Goal: Task Accomplishment & Management: Use online tool/utility

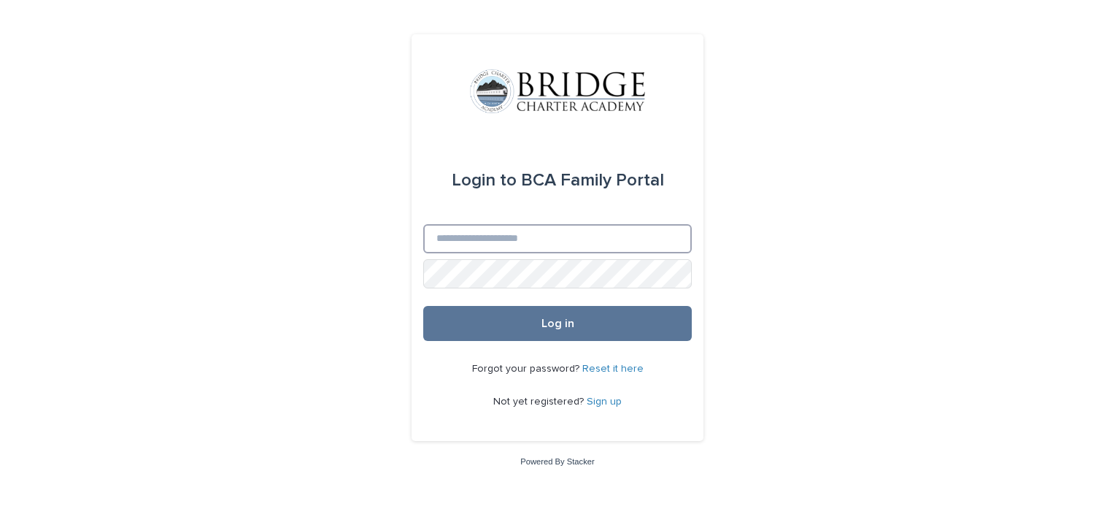
click at [467, 247] on input "Email" at bounding box center [557, 238] width 269 height 29
type input "**********"
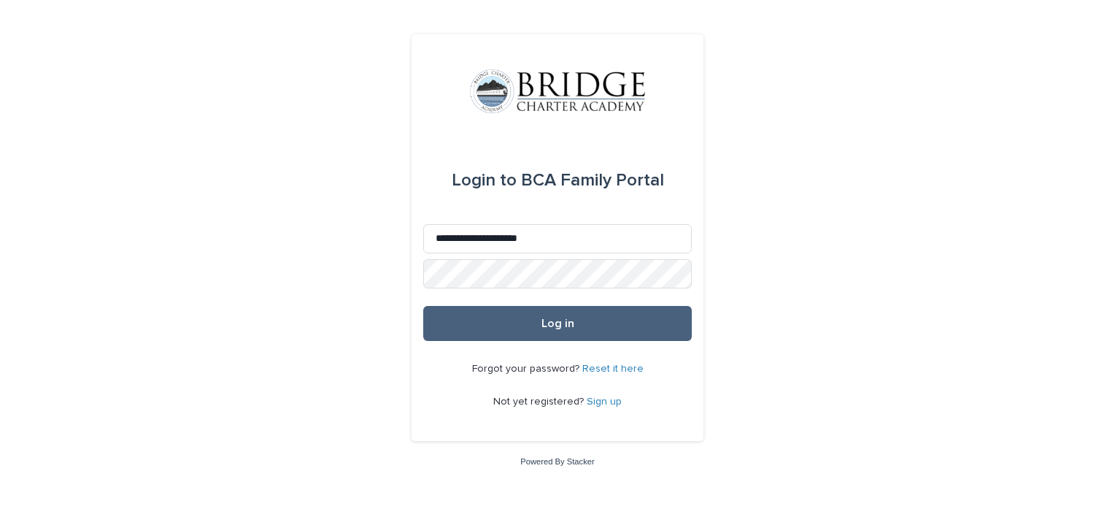
click at [506, 315] on button "Log in" at bounding box center [557, 323] width 269 height 35
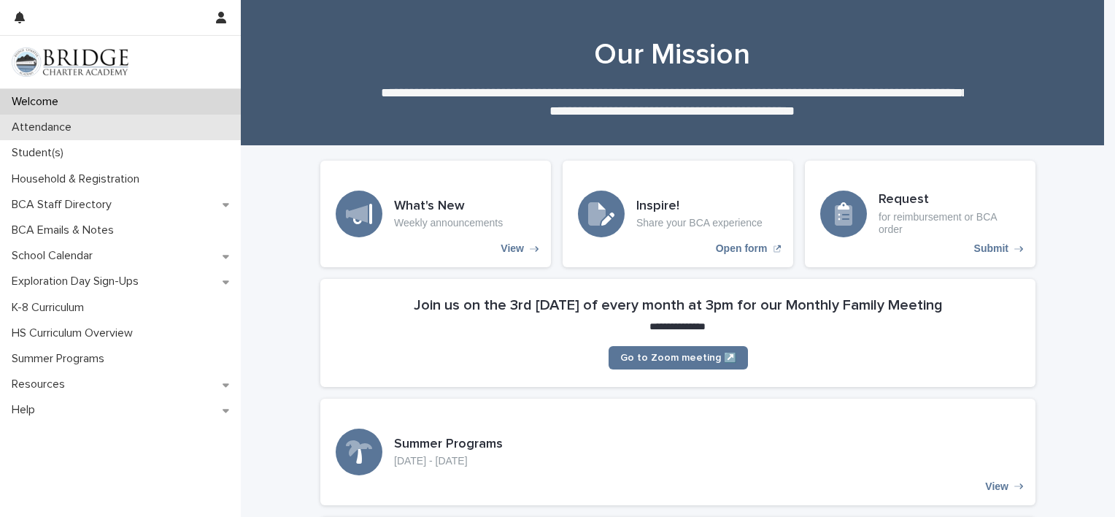
click at [75, 125] on p "Attendance" at bounding box center [44, 127] width 77 height 14
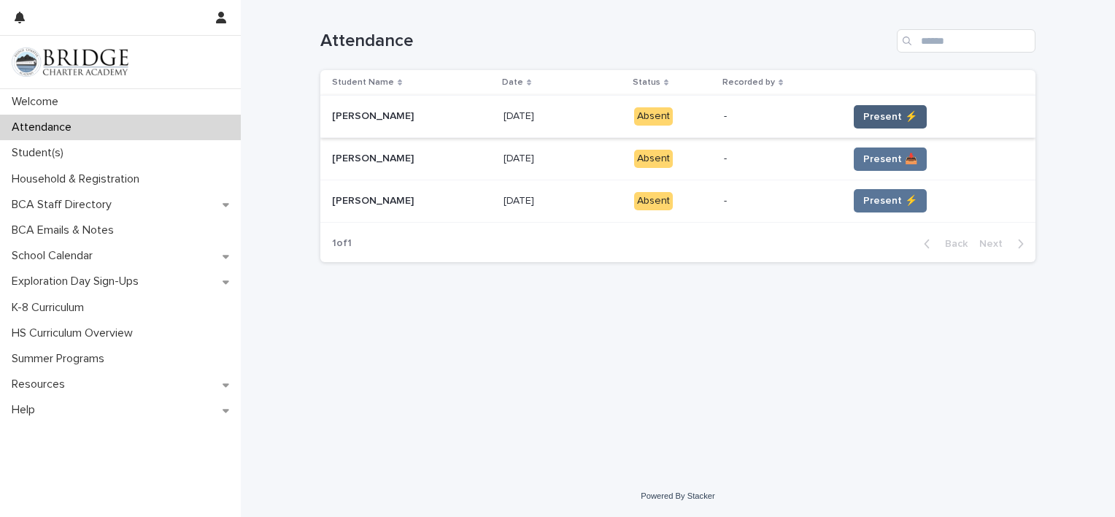
click at [863, 109] on span "Present ⚡" at bounding box center [890, 116] width 54 height 15
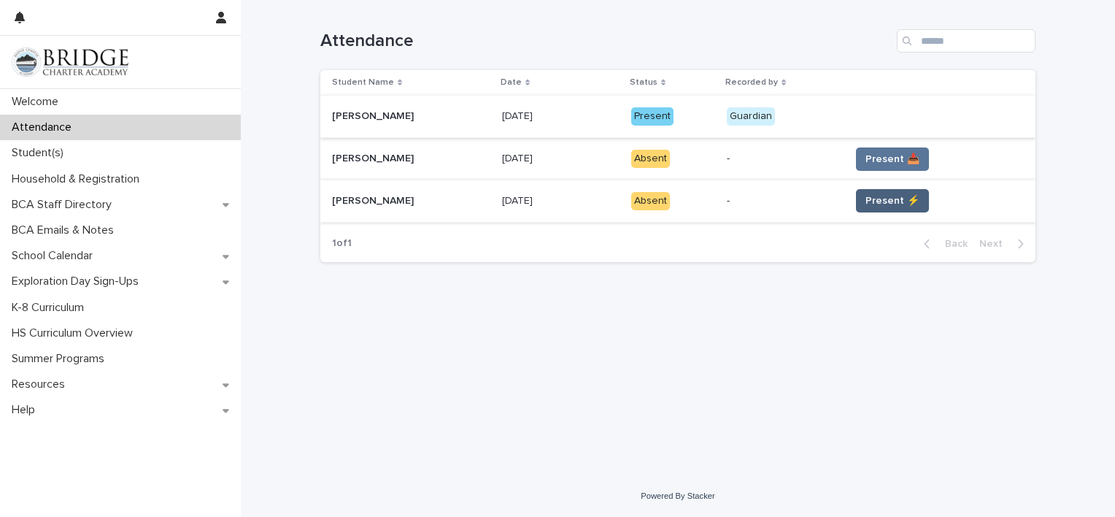
click at [867, 198] on span "Present ⚡" at bounding box center [892, 200] width 54 height 15
click at [865, 198] on span "Present ⚡" at bounding box center [892, 200] width 54 height 15
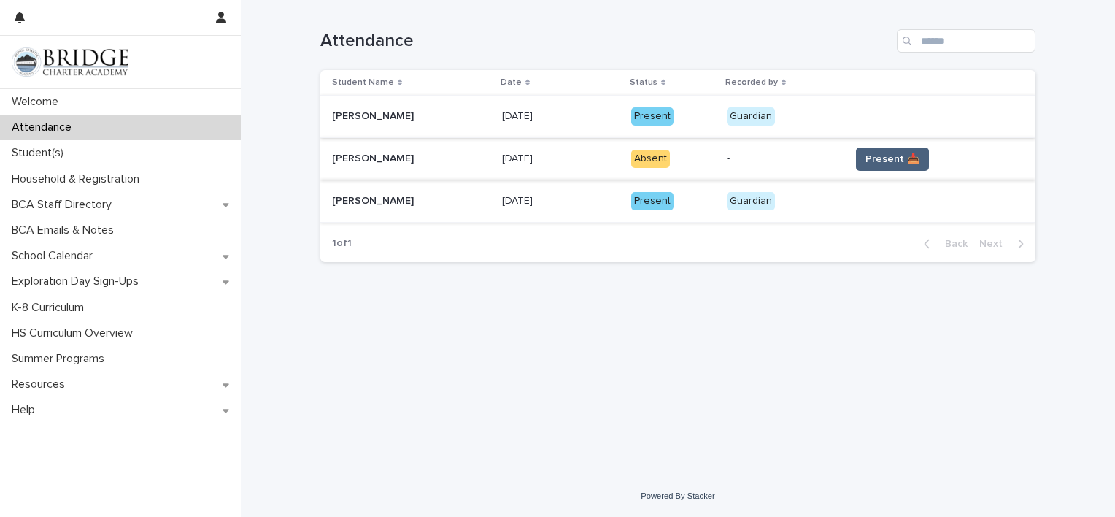
click at [865, 152] on span "Present 📥" at bounding box center [892, 159] width 54 height 15
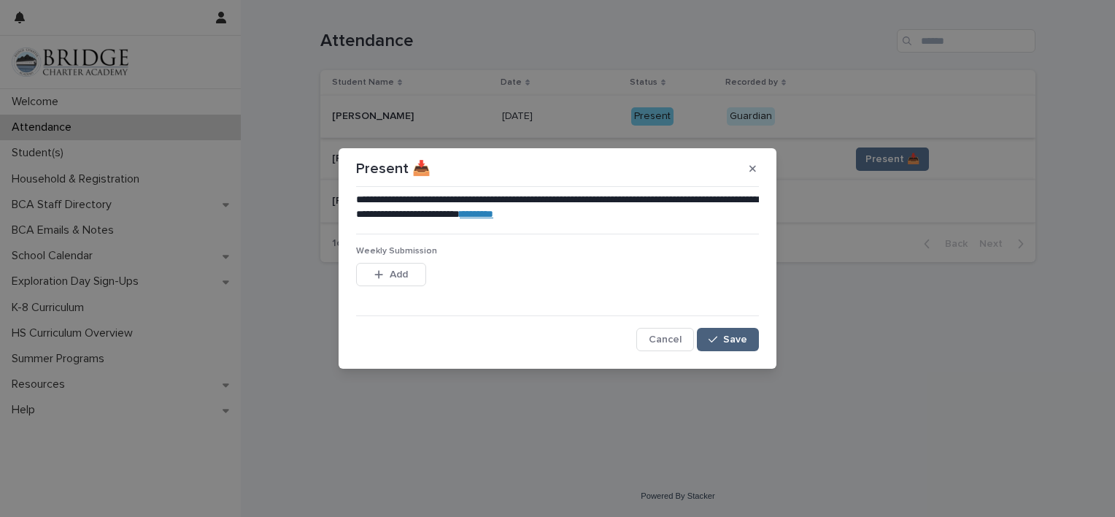
click at [722, 331] on button "Save" at bounding box center [728, 339] width 62 height 23
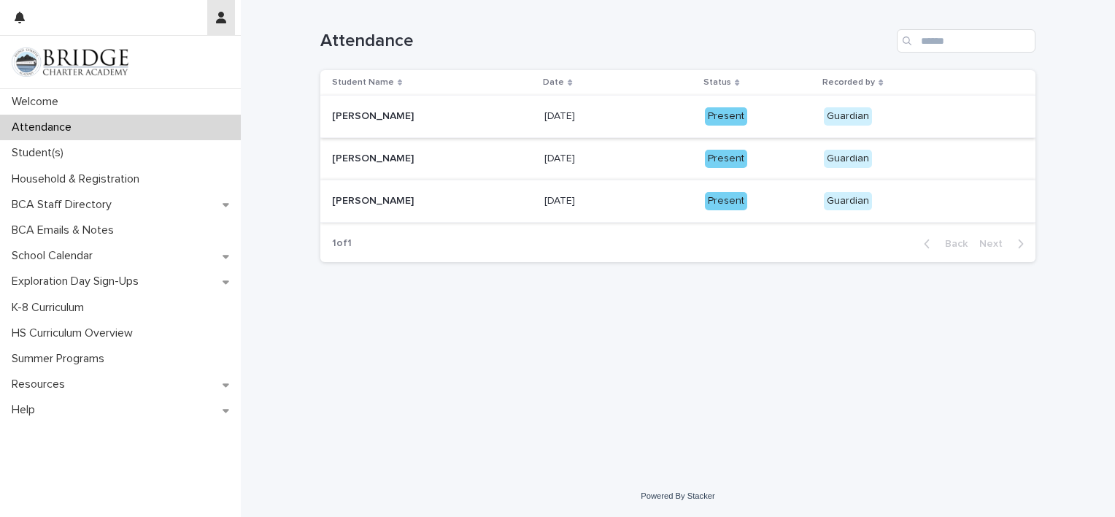
click at [219, 20] on icon "button" at bounding box center [221, 18] width 10 height 12
click at [160, 58] on p "Log Out" at bounding box center [179, 62] width 92 height 25
